Goal: Information Seeking & Learning: Learn about a topic

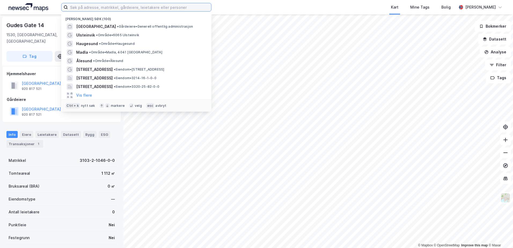
click at [82, 9] on input at bounding box center [139, 7] width 143 height 8
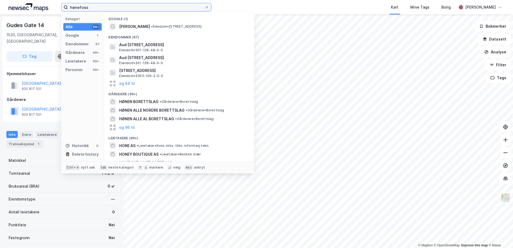
type input "hønefoss"
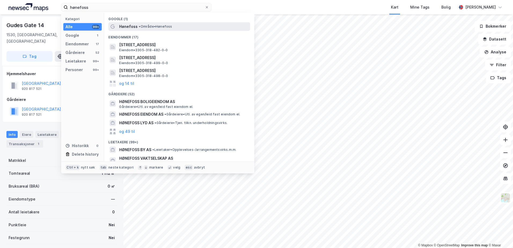
click at [127, 26] on span "Hønefoss" at bounding box center [128, 26] width 19 height 6
